Goal: Use online tool/utility: Utilize a website feature to perform a specific function

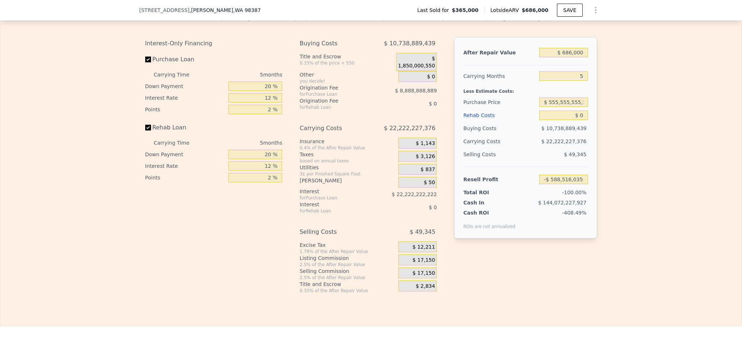
scroll to position [1139, 0]
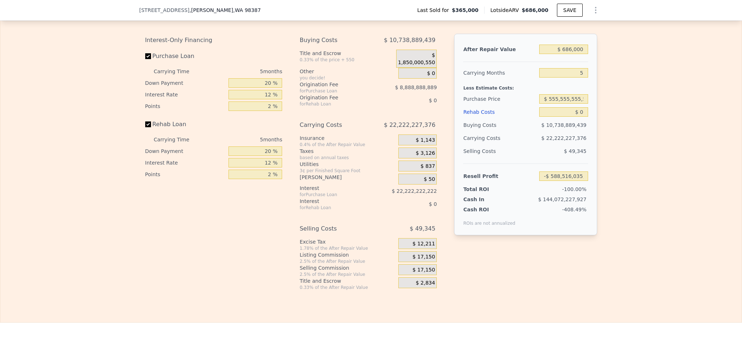
click at [591, 279] on div "After Repair Value $ 686,000 Carrying Months 5 Less Estimate Costs: Purchase Pr…" at bounding box center [525, 156] width 143 height 245
click at [566, 104] on input "$ 555,555,555,551" at bounding box center [563, 98] width 49 height 9
click at [552, 290] on div "Interest-Only Financing Purchase Loan Carrying Time 5 months Down Payment 20 % …" at bounding box center [371, 162] width 452 height 256
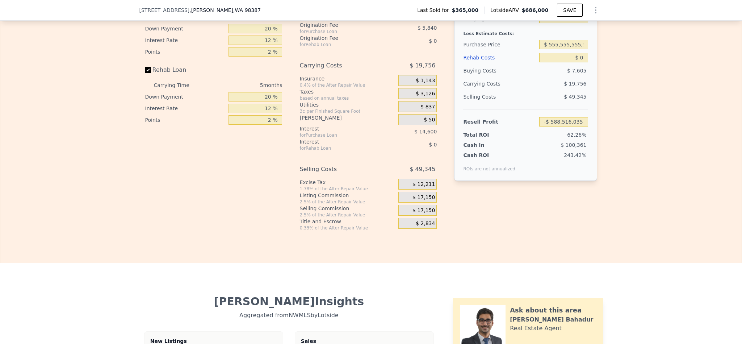
type input "$ 244,294"
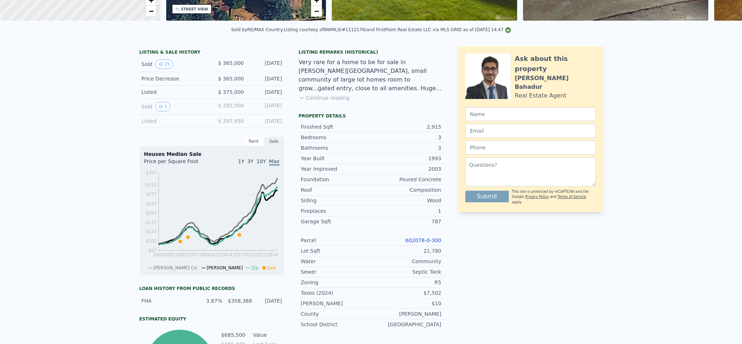
scroll to position [0, 0]
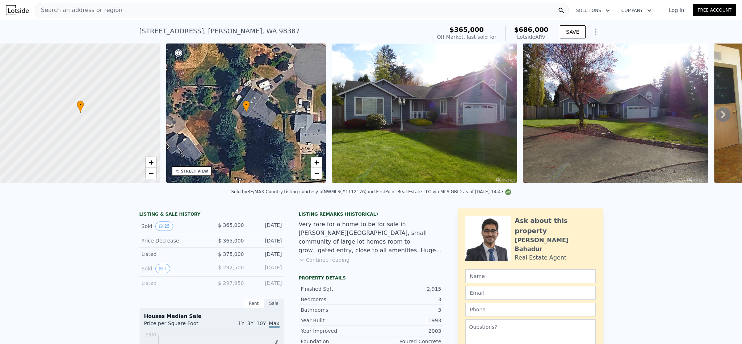
click at [198, 8] on div "Search an address or region" at bounding box center [302, 10] width 534 height 14
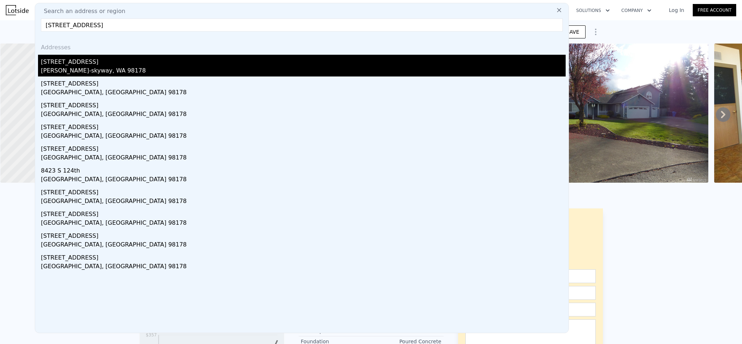
type input "[STREET_ADDRESS]"
click at [164, 61] on div "[STREET_ADDRESS]" at bounding box center [303, 61] width 525 height 12
type input "2"
type input "3"
type input "1"
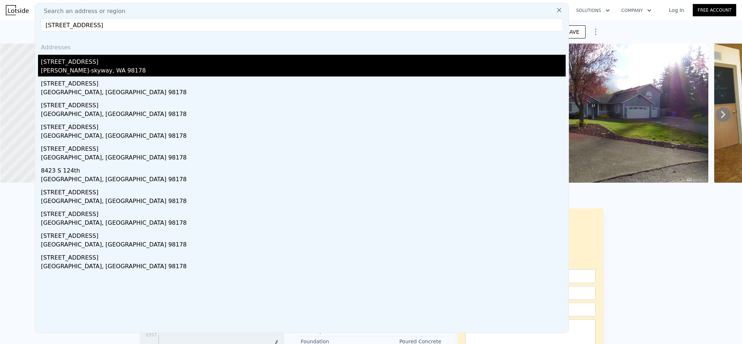
type input "1.75"
type input "600"
type input "1060"
type input "4600"
type input "10323"
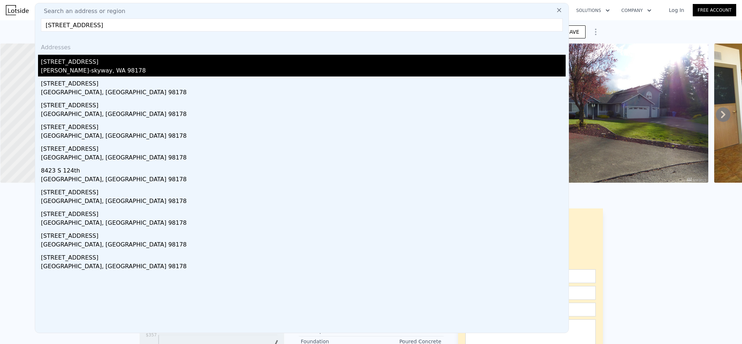
type input "$ 598,000"
type input "$ 494,391"
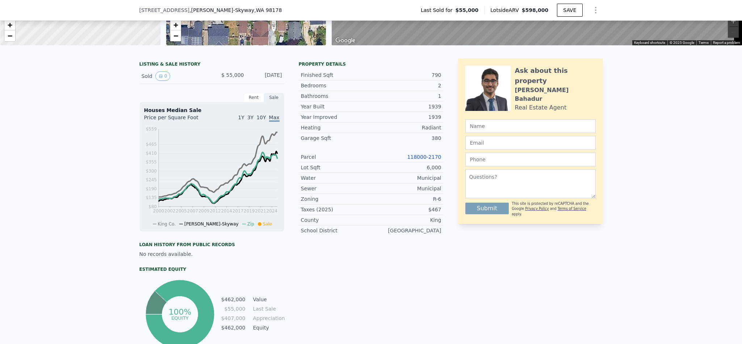
scroll to position [161, 0]
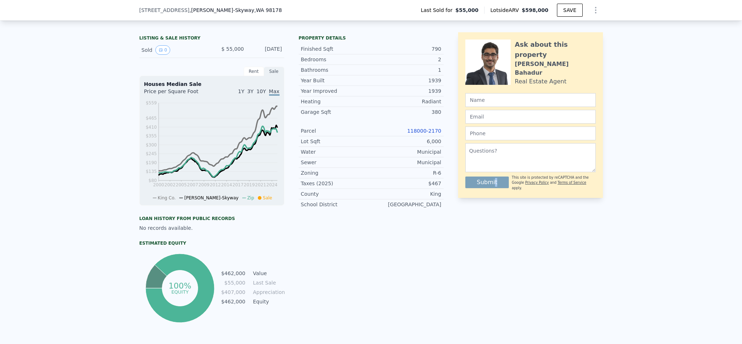
click at [490, 258] on div "Ask about this property [PERSON_NAME] Real Estate Agent Submit This site is pro…" at bounding box center [530, 178] width 145 height 292
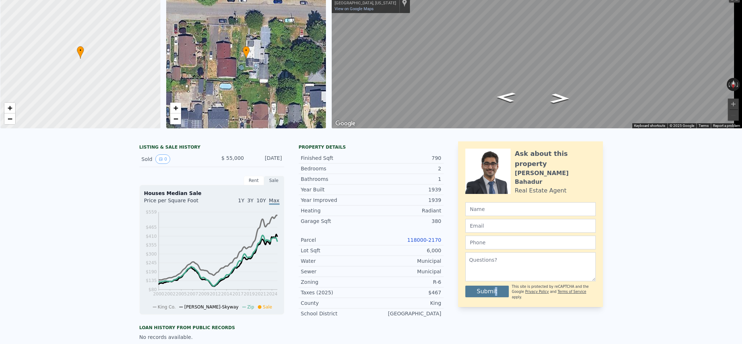
scroll to position [0, 0]
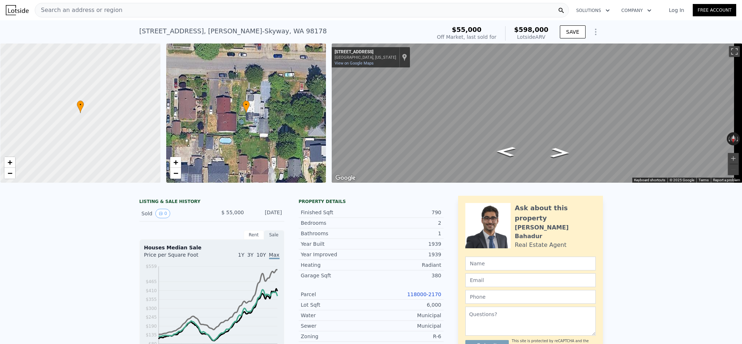
click at [152, 12] on div "Search an address or region" at bounding box center [302, 10] width 534 height 14
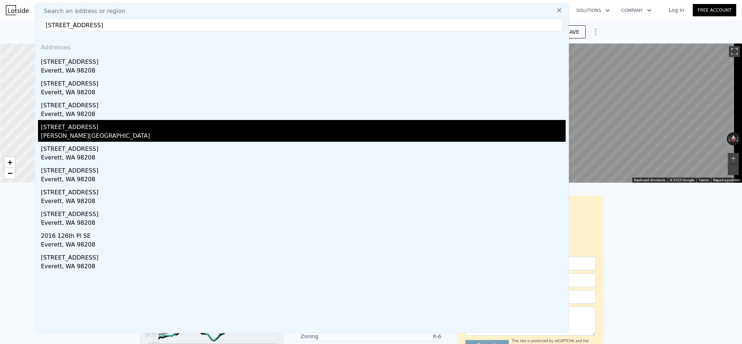
type input "[STREET_ADDRESS]"
click at [96, 133] on div "[PERSON_NAME][GEOGRAPHIC_DATA]" at bounding box center [303, 136] width 525 height 10
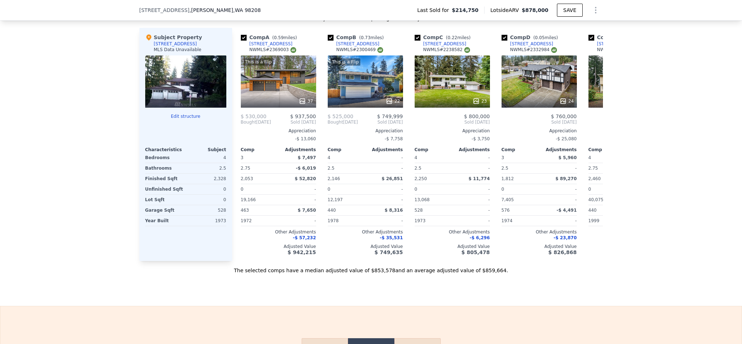
scroll to position [976, 0]
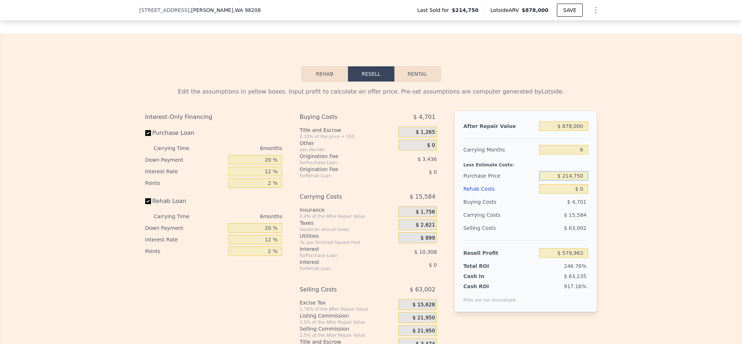
click at [572, 180] on input "$ 214,750" at bounding box center [563, 175] width 49 height 9
type input "$ 650,000"
click at [626, 196] on div "Edit the assumptions in yellow boxes. Input profit to calculate an offer price.…" at bounding box center [370, 215] width 741 height 269
type input "$ 115,407"
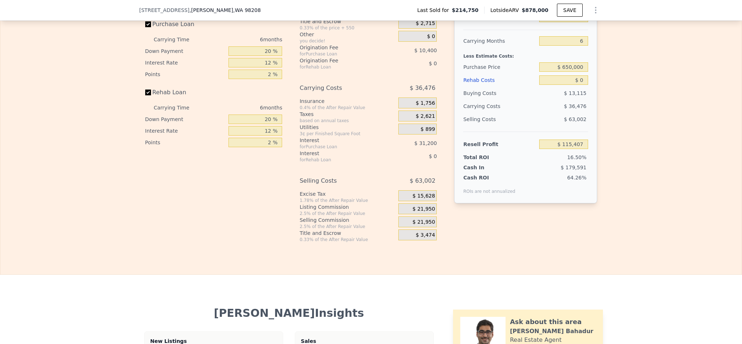
scroll to position [1030, 0]
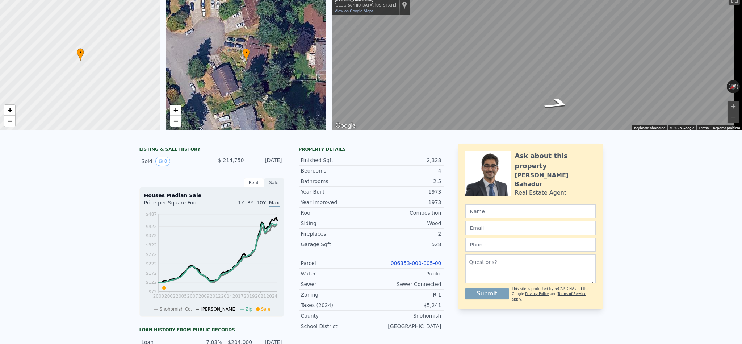
scroll to position [2, 0]
